Goal: Transaction & Acquisition: Purchase product/service

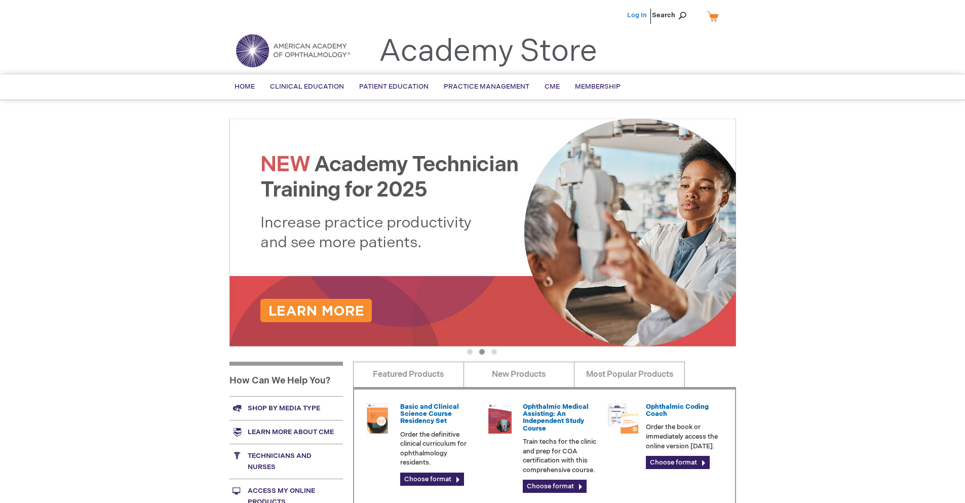
click at [638, 15] on link "Log In" at bounding box center [637, 15] width 20 height 8
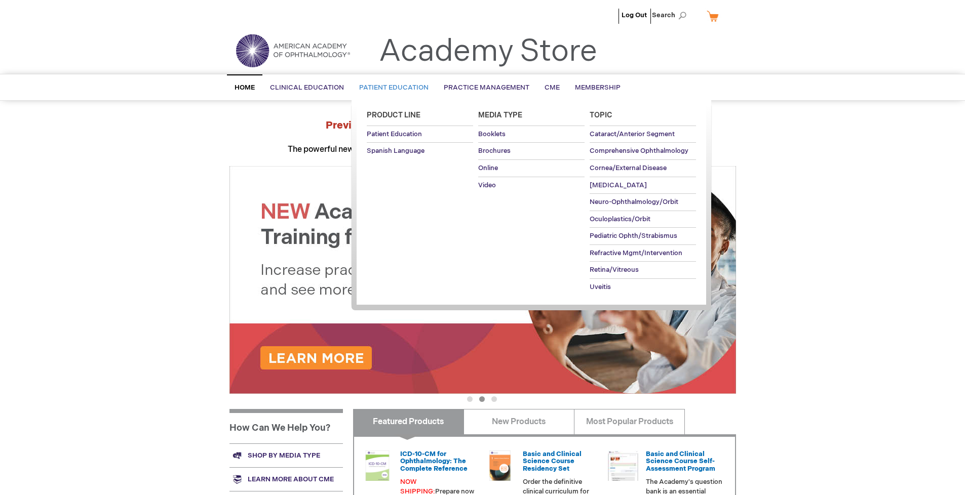
click at [391, 88] on span "Patient Education" at bounding box center [393, 88] width 69 height 8
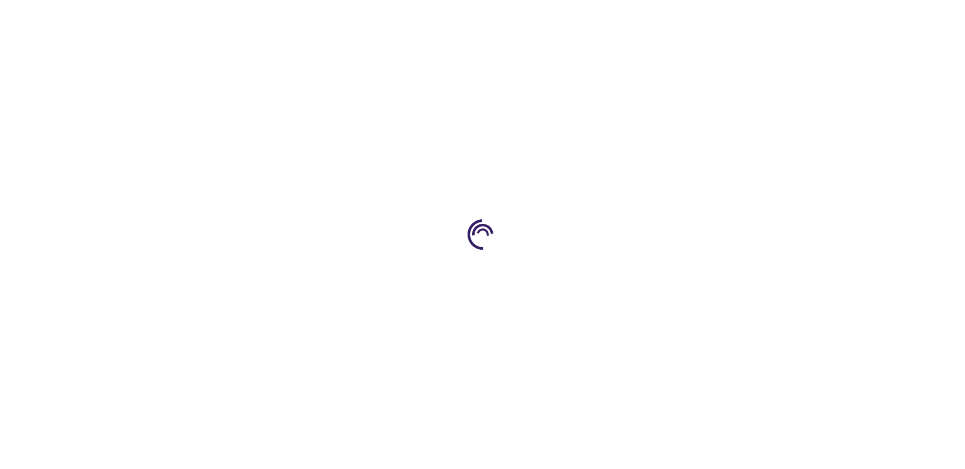
click at [639, 274] on span "Add to Cart" at bounding box center [634, 274] width 42 height 10
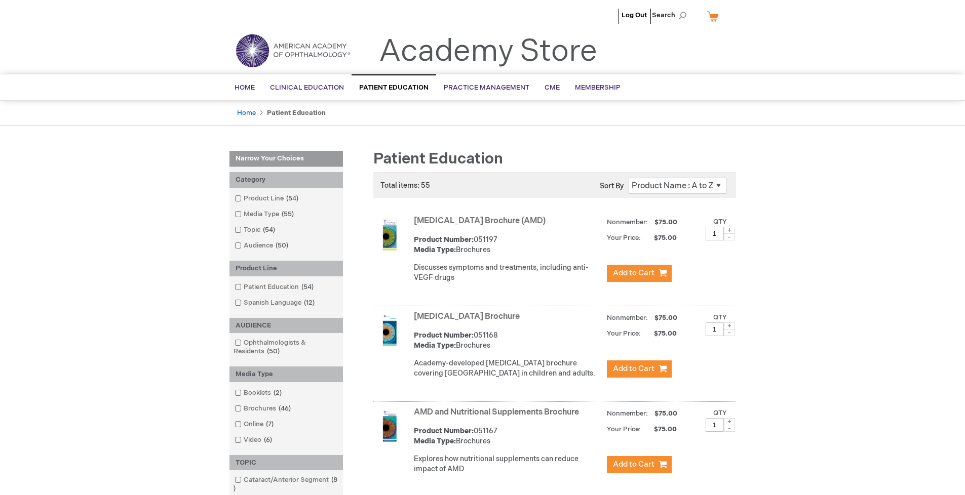
click at [498, 417] on link "AMD and Nutritional Supplements Brochure" at bounding box center [496, 413] width 165 height 10
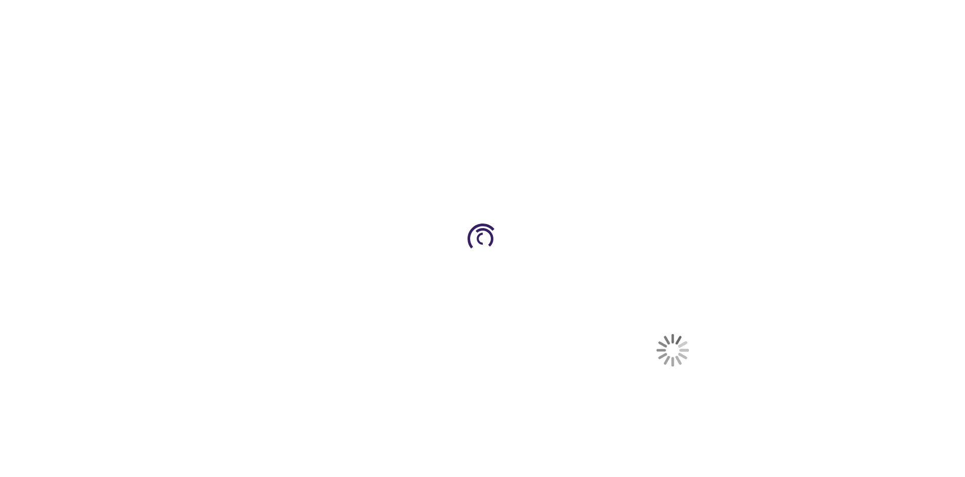
select select "US"
select select "41"
